Goal: Task Accomplishment & Management: Complete application form

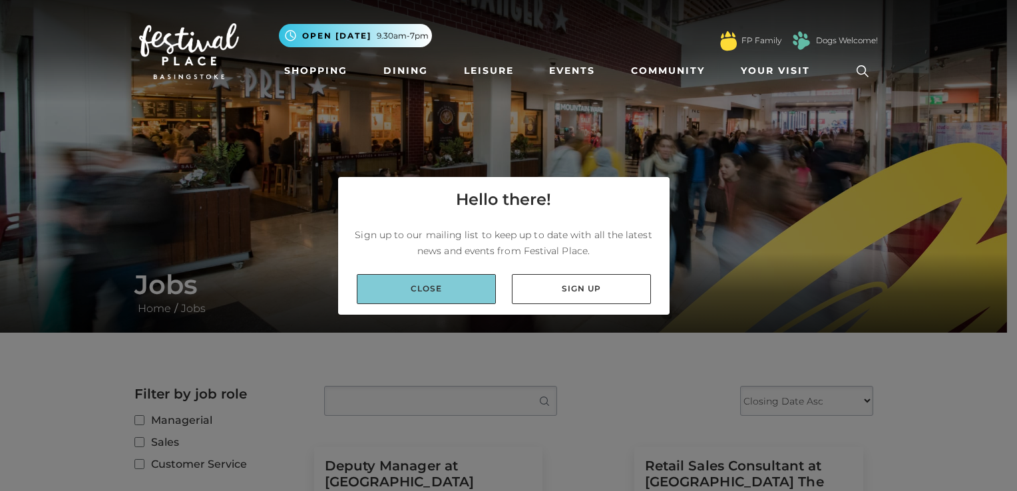
click at [477, 296] on link "Close" at bounding box center [426, 289] width 139 height 30
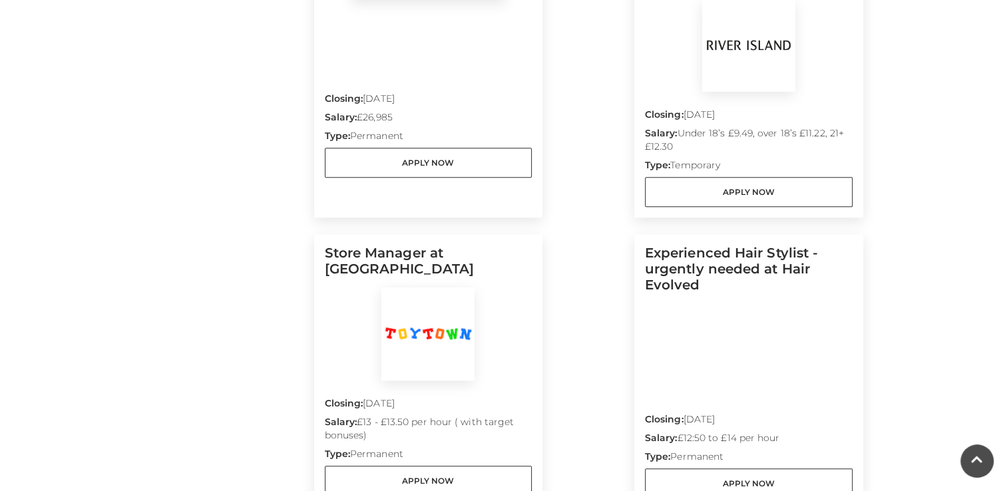
scroll to position [1097, 0]
drag, startPoint x: 984, startPoint y: 364, endPoint x: 985, endPoint y: 356, distance: 8.8
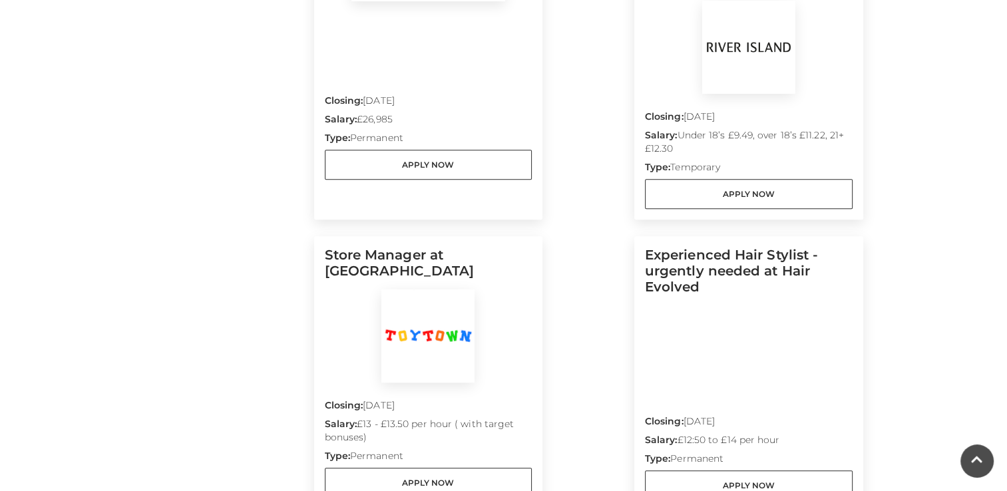
drag, startPoint x: 985, startPoint y: 356, endPoint x: 996, endPoint y: 361, distance: 11.9
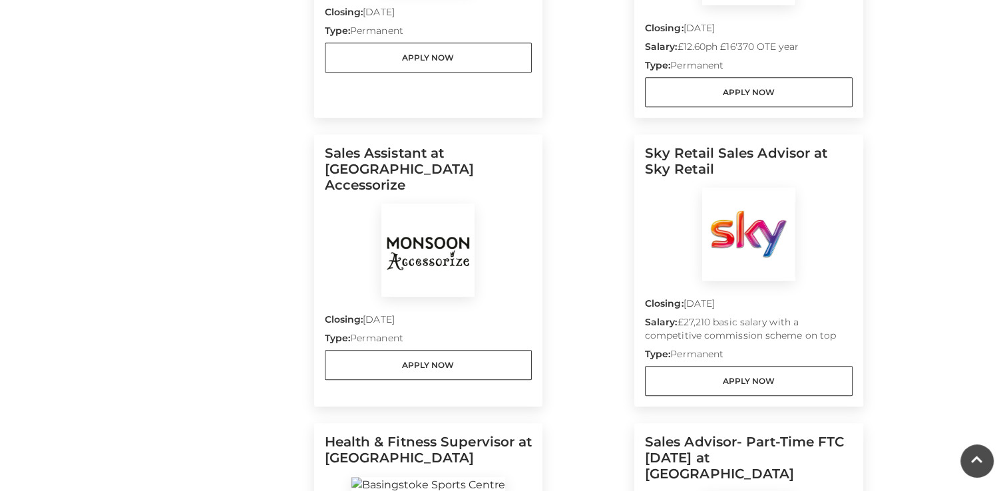
scroll to position [598, 0]
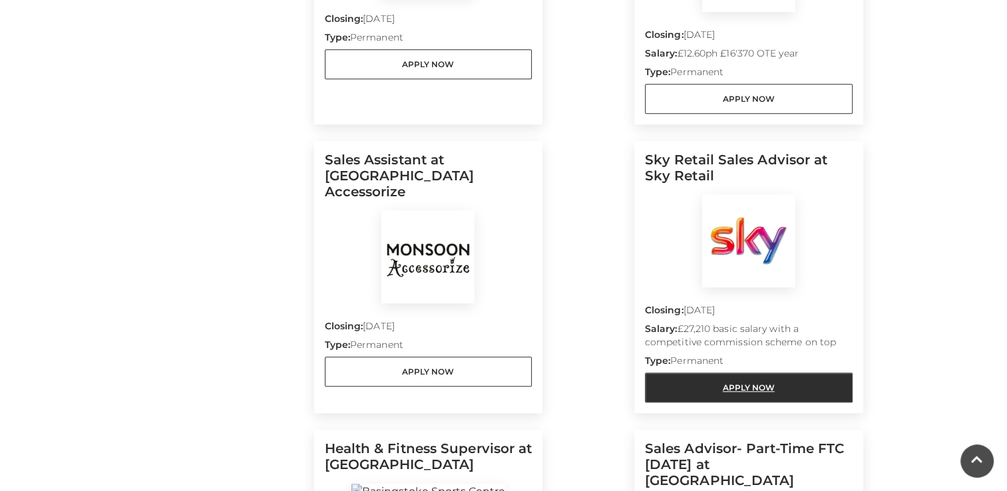
click at [731, 373] on link "Apply Now" at bounding box center [749, 388] width 208 height 30
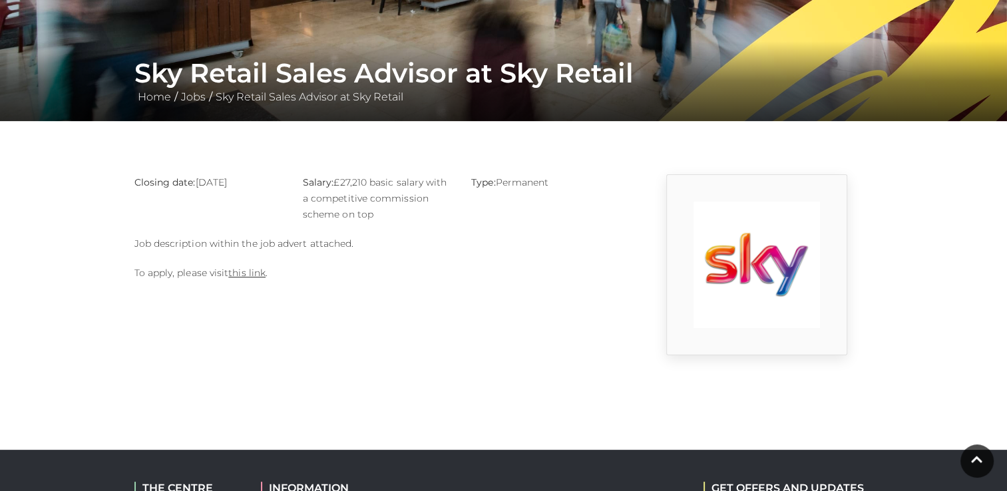
scroll to position [214, 0]
